Goal: Task Accomplishment & Management: Complete application form

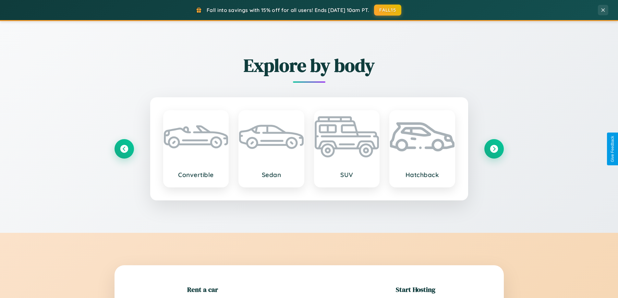
scroll to position [140, 0]
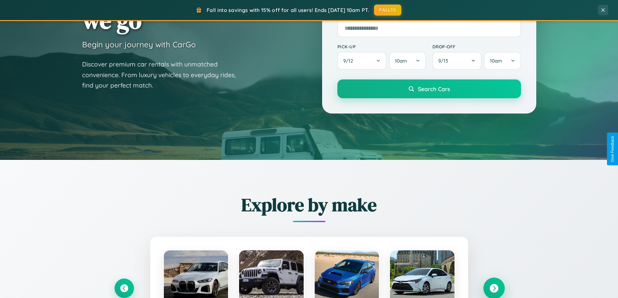
click at [494, 288] on icon at bounding box center [494, 288] width 9 height 9
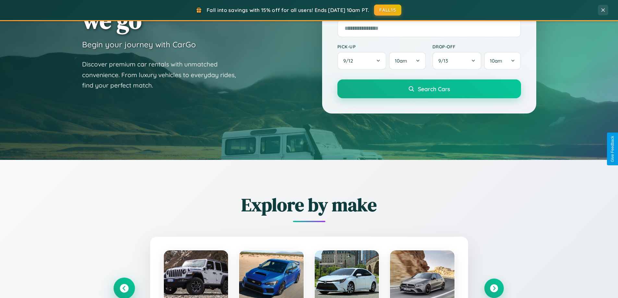
click at [124, 288] on icon at bounding box center [124, 288] width 9 height 9
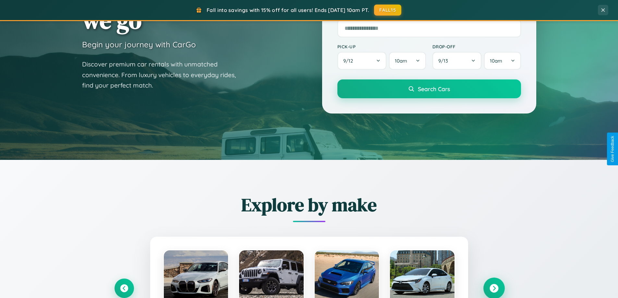
click at [494, 288] on icon at bounding box center [494, 288] width 9 height 9
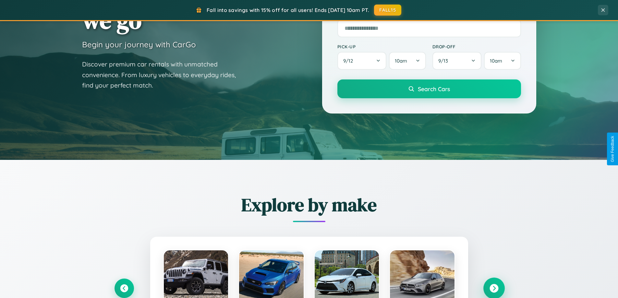
click at [494, 288] on icon at bounding box center [494, 288] width 9 height 9
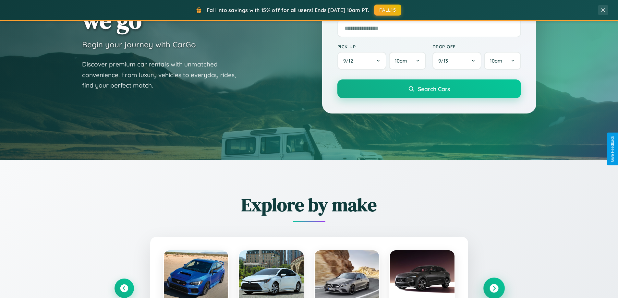
scroll to position [447, 0]
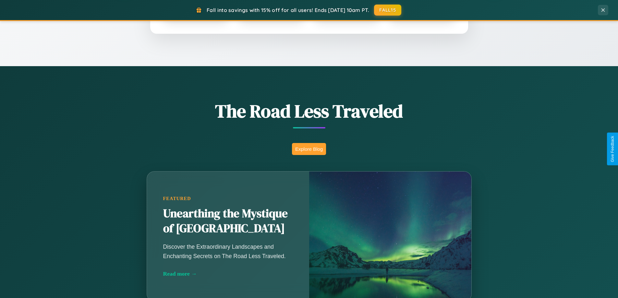
click at [309, 149] on button "Explore Blog" at bounding box center [309, 149] width 34 height 12
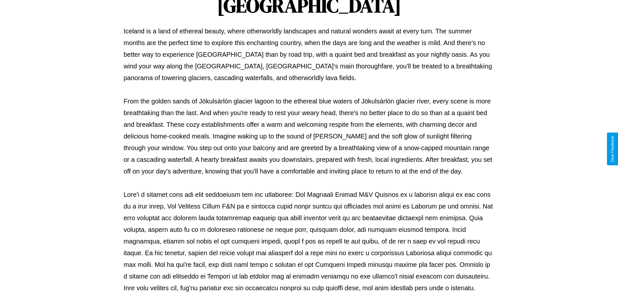
scroll to position [210, 0]
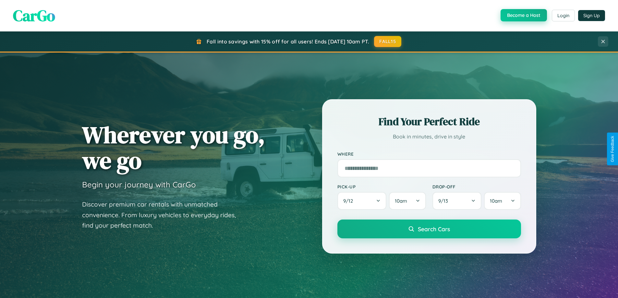
click at [523, 16] on button "Become a Host" at bounding box center [524, 15] width 46 height 12
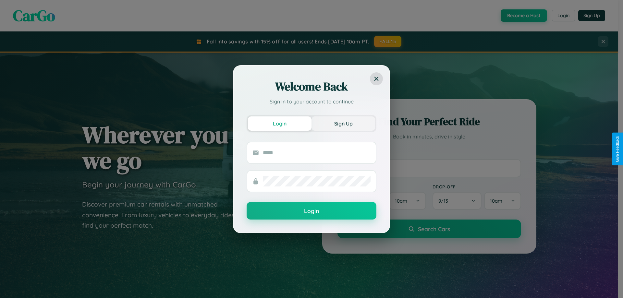
click at [343, 123] on button "Sign Up" at bounding box center [344, 123] width 64 height 14
